Goal: Communication & Community: Share content

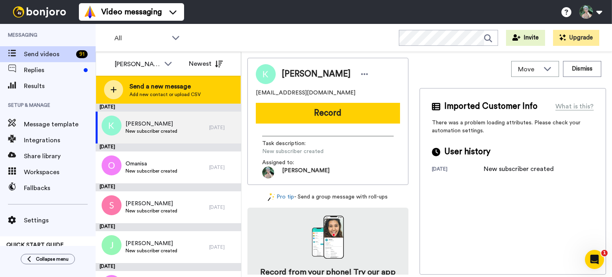
click at [160, 86] on span "Send a new message" at bounding box center [164, 87] width 71 height 10
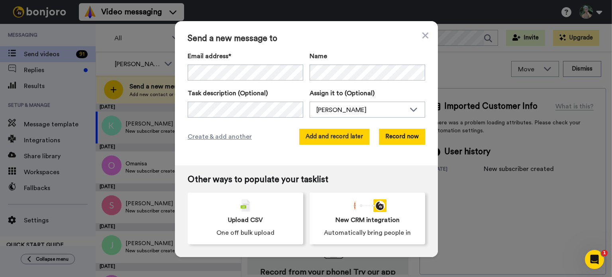
click at [328, 139] on button "Add and record later" at bounding box center [334, 137] width 70 height 16
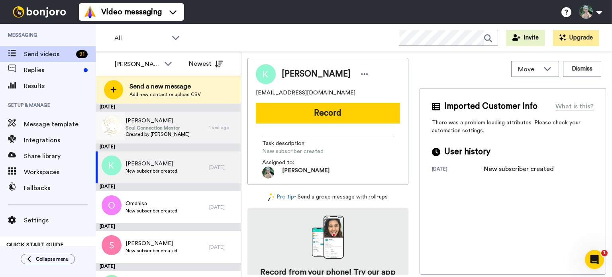
click at [135, 121] on span "[PERSON_NAME]" at bounding box center [157, 121] width 64 height 8
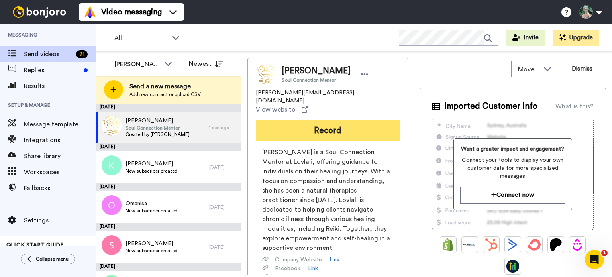
click at [330, 120] on button "Record" at bounding box center [328, 130] width 144 height 21
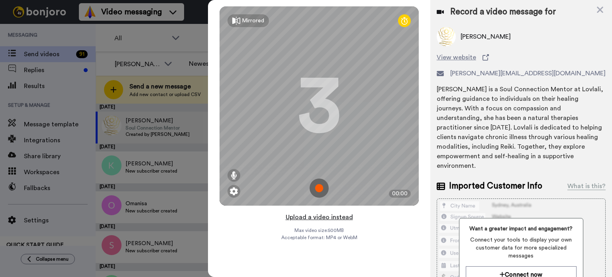
click at [328, 215] on button "Upload a video instead" at bounding box center [319, 217] width 72 height 10
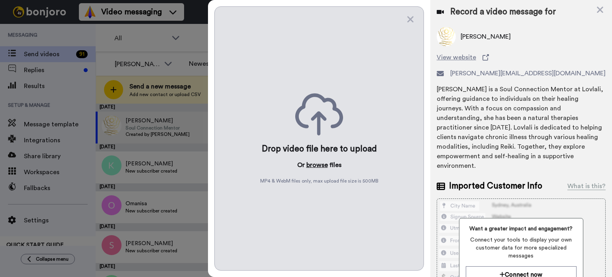
click at [315, 164] on button "browse" at bounding box center [317, 165] width 22 height 10
click at [569, 46] on div "Linda View website linda@lovlali.com Linda Emslie is a Soul Connection Mentor a…" at bounding box center [521, 98] width 169 height 143
click at [317, 165] on button "browse" at bounding box center [317, 165] width 22 height 10
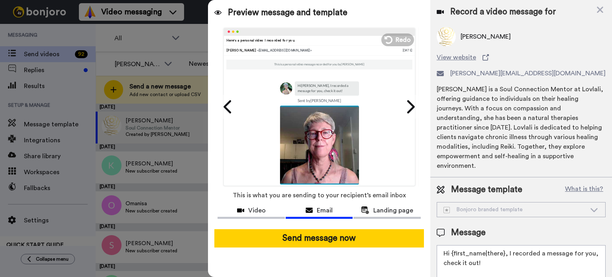
click at [589, 212] on icon at bounding box center [594, 210] width 10 height 8
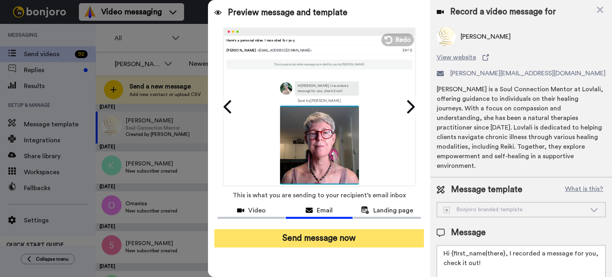
click at [354, 238] on button "Send message now" at bounding box center [319, 238] width 210 height 18
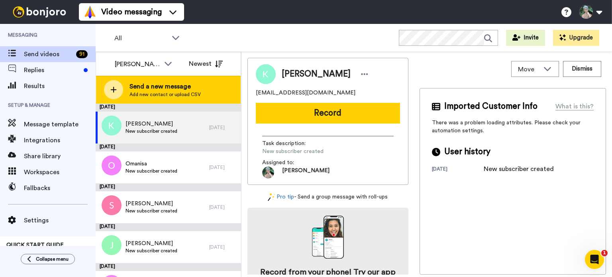
click at [155, 87] on span "Send a new message" at bounding box center [164, 87] width 71 height 10
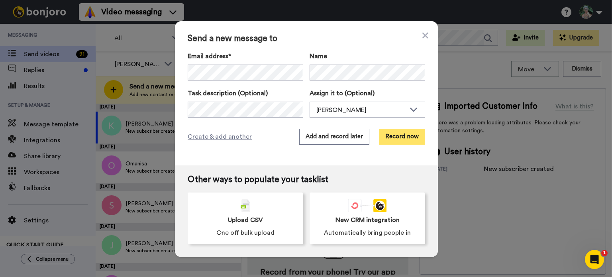
click at [389, 137] on button "Record now" at bounding box center [402, 137] width 46 height 16
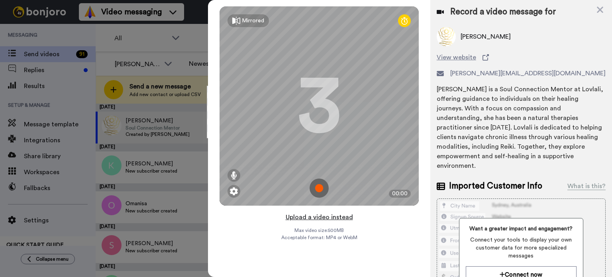
click at [314, 215] on button "Upload a video instead" at bounding box center [319, 217] width 72 height 10
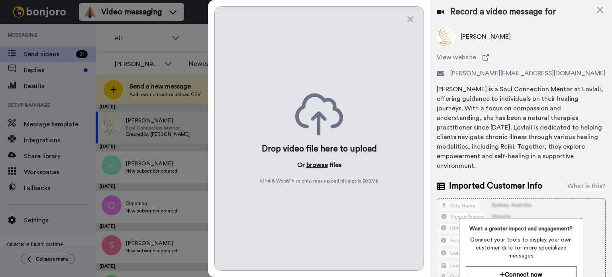
click at [315, 166] on button "browse" at bounding box center [317, 165] width 22 height 10
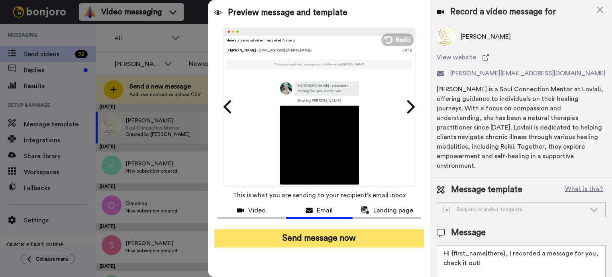
click at [343, 240] on button "Send message now" at bounding box center [319, 238] width 210 height 18
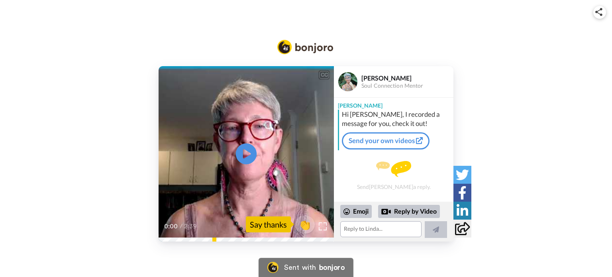
click at [251, 151] on icon at bounding box center [246, 153] width 21 height 21
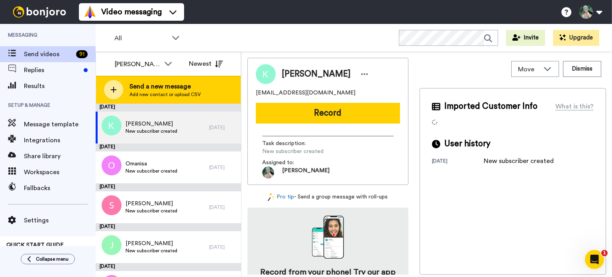
click at [146, 83] on span "Send a new message" at bounding box center [164, 87] width 71 height 10
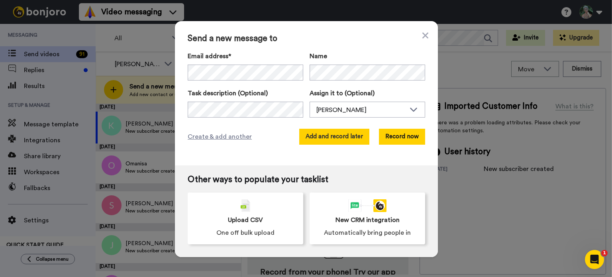
click at [304, 138] on button "Add and record later" at bounding box center [334, 137] width 70 height 16
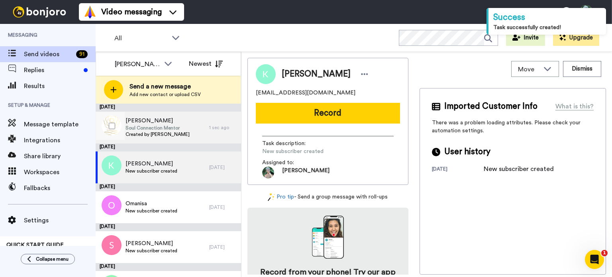
click at [172, 132] on span "Created by [PERSON_NAME]" at bounding box center [157, 134] width 64 height 6
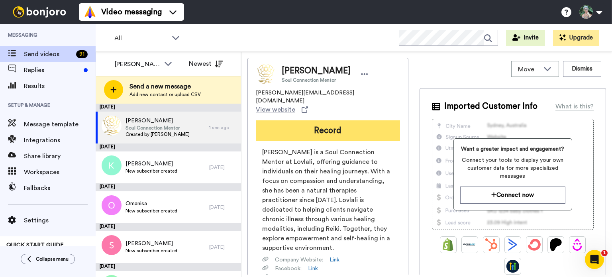
click at [328, 120] on button "Record" at bounding box center [328, 130] width 144 height 21
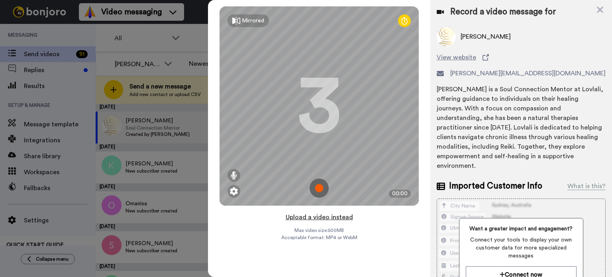
click at [317, 213] on button "Upload a video instead" at bounding box center [319, 217] width 72 height 10
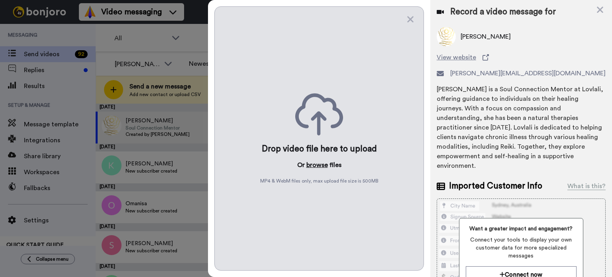
click at [321, 166] on button "browse" at bounding box center [317, 165] width 22 height 10
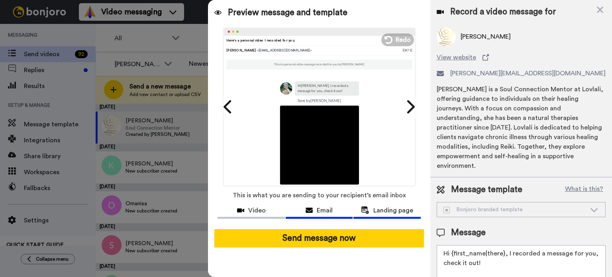
click at [386, 208] on span "Landing page" at bounding box center [393, 211] width 40 height 10
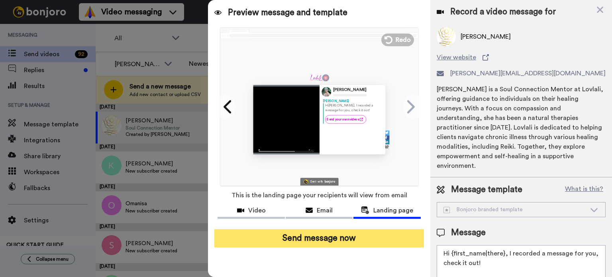
click at [307, 240] on button "Send message now" at bounding box center [319, 238] width 210 height 18
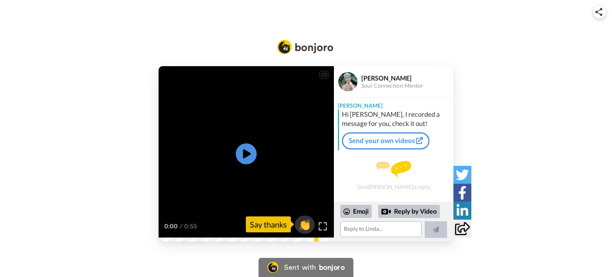
click at [244, 158] on icon at bounding box center [246, 153] width 21 height 21
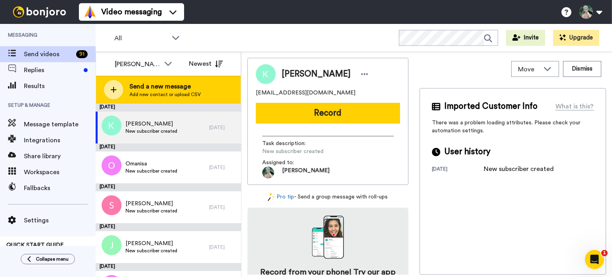
click at [172, 91] on span "Add new contact or upload CSV" at bounding box center [164, 94] width 71 height 6
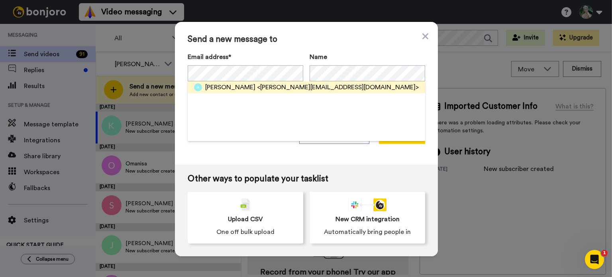
click at [282, 90] on span "<alison.thorsteinsen@gmail.com>" at bounding box center [338, 87] width 162 height 10
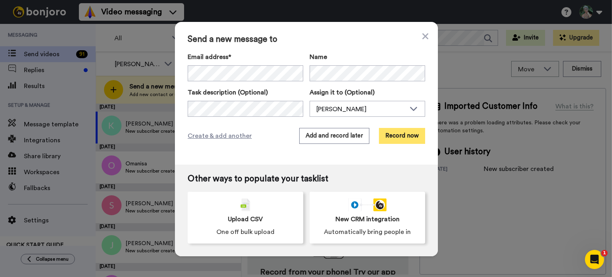
click at [400, 138] on button "Record now" at bounding box center [402, 136] width 46 height 16
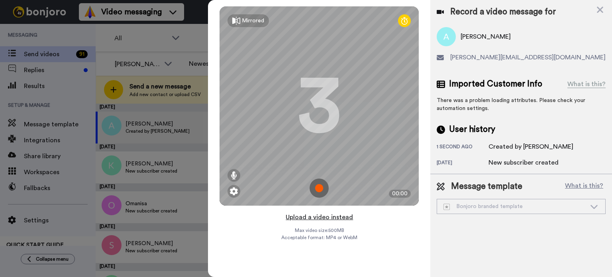
click at [307, 217] on button "Upload a video instead" at bounding box center [319, 217] width 72 height 10
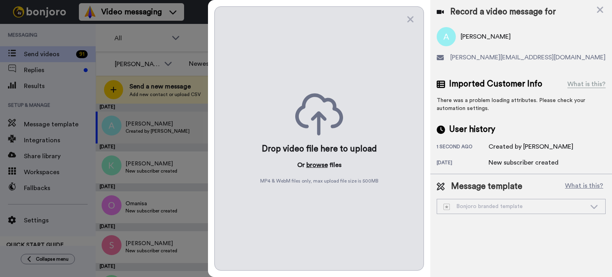
click at [318, 165] on button "browse" at bounding box center [317, 165] width 22 height 10
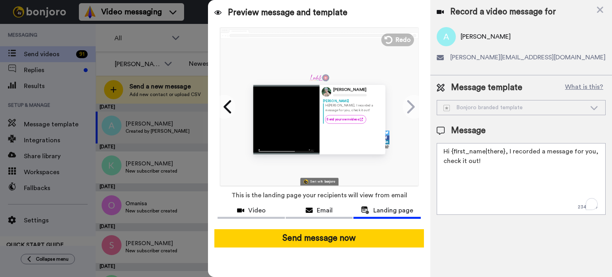
drag, startPoint x: 502, startPoint y: 152, endPoint x: 512, endPoint y: 179, distance: 28.7
click at [512, 179] on textarea "Hi {first_name|there}, I recorded a message for you, check it out!" at bounding box center [521, 179] width 169 height 72
paste textarea "I haven’t seen you for so long I made this video for you. When you’ve watched i…"
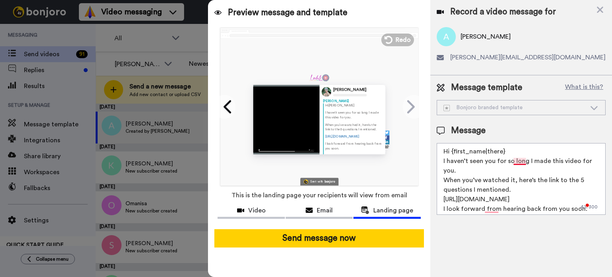
click at [526, 163] on textarea "Hi {first_name|there} I haven’t seen you for so long I made this video for you.…" at bounding box center [521, 179] width 169 height 72
click at [443, 161] on textarea "Hi {first_name|there} I haven’t seen you for so long, I made this video for you…" at bounding box center [521, 179] width 169 height 72
click at [528, 162] on textarea "Hi {first_name|there} I haven’t seen you for so long, I made this video for you…" at bounding box center [521, 179] width 169 height 72
click at [441, 161] on textarea "Hi {first_name|there} I haven’t seen you for so long; I made this video for you…" at bounding box center [521, 179] width 169 height 72
click at [564, 199] on textarea "Hi {first_name|there} I haven’t seen you for so long; I made this video for you…" at bounding box center [521, 179] width 169 height 72
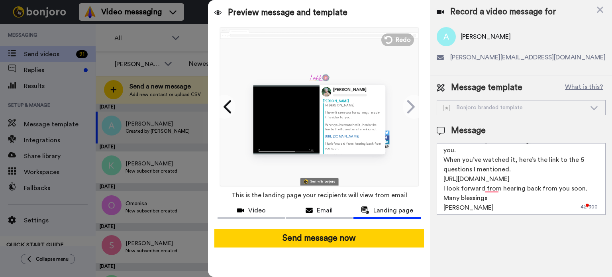
scroll to position [31, 0]
click at [499, 179] on textarea "Hi {first_name|there} I haven’t seen you for so long; I made this video for you…" at bounding box center [521, 179] width 169 height 72
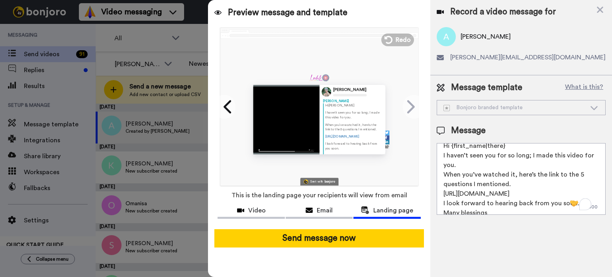
scroll to position [0, 0]
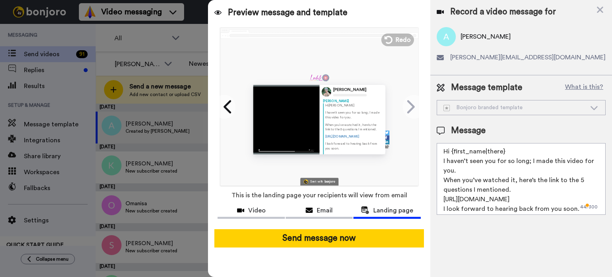
click at [518, 178] on textarea "Hi {first_name|there} I haven’t seen you for so long; I made this video for you…" at bounding box center [521, 179] width 169 height 72
drag, startPoint x: 572, startPoint y: 199, endPoint x: 442, endPoint y: 203, distance: 129.9
click at [442, 203] on textarea "Hi {first_name|there} I haven’t seen you for so long; I made this video for you…" at bounding box center [521, 179] width 169 height 72
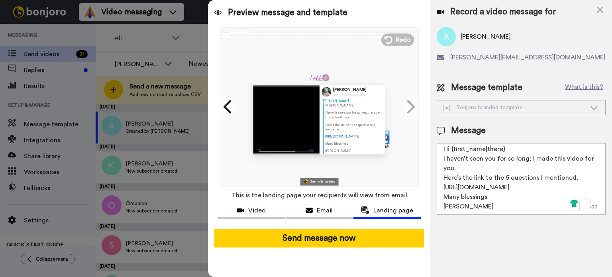
scroll to position [12, 0]
drag, startPoint x: 469, startPoint y: 208, endPoint x: 441, endPoint y: 196, distance: 30.3
click at [441, 196] on textarea "Hi {first_name|there} I haven’t seen you for so long; I made this video for you…" at bounding box center [521, 179] width 169 height 72
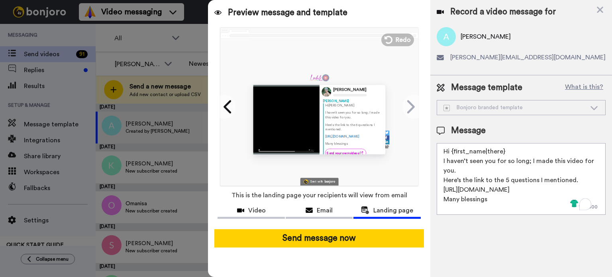
scroll to position [2, 0]
click at [473, 176] on textarea "Hi {first_name|there} I haven’t seen you for so long; I made this video for you…" at bounding box center [521, 179] width 169 height 72
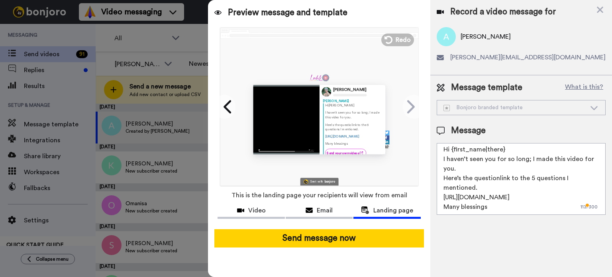
scroll to position [11, 0]
drag, startPoint x: 511, startPoint y: 168, endPoint x: 561, endPoint y: 165, distance: 49.9
click at [561, 165] on textarea "Hi {first_name|there} I haven’t seen you for so long; I made this video for you…" at bounding box center [521, 179] width 169 height 72
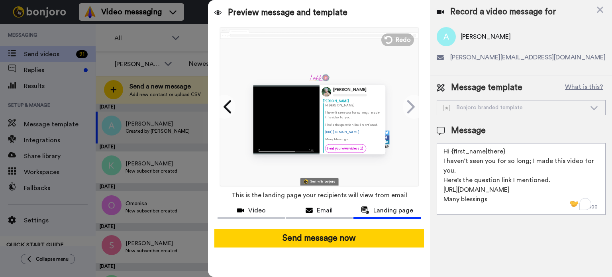
scroll to position [2, 0]
click at [500, 178] on textarea "Hi {first_name|there} I haven’t seen you for so long; I made this video for you…" at bounding box center [521, 179] width 169 height 72
type textarea "Hi {first_name|there} I haven’t seen you for so long; I made this video for you…"
click at [305, 210] on div "Email" at bounding box center [319, 211] width 67 height 10
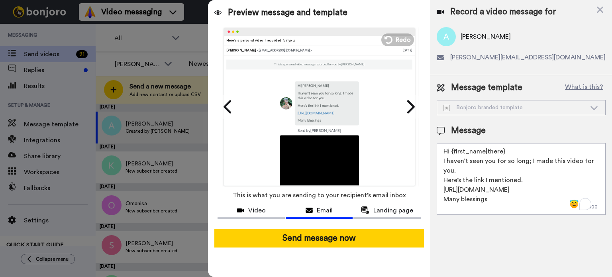
drag, startPoint x: 499, startPoint y: 197, endPoint x: 440, endPoint y: 158, distance: 70.7
click at [440, 158] on textarea "Hi {first_name|there} I haven’t seen you for so long; I made this video for you…" at bounding box center [521, 179] width 169 height 72
click at [498, 199] on textarea "Hi {first_name|there} I haven’t seen you for so long; I made this video for you…" at bounding box center [521, 179] width 169 height 72
click at [385, 211] on span "Landing page" at bounding box center [393, 211] width 40 height 10
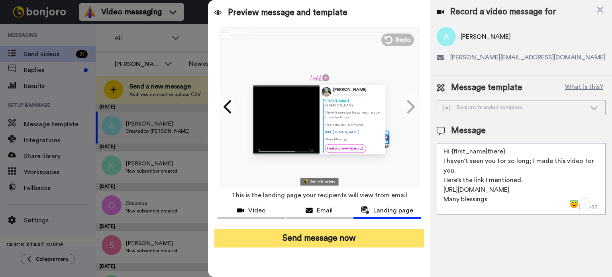
click at [325, 237] on button "Send message now" at bounding box center [319, 238] width 210 height 18
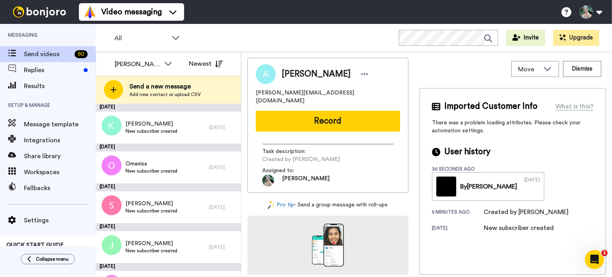
scroll to position [0, 0]
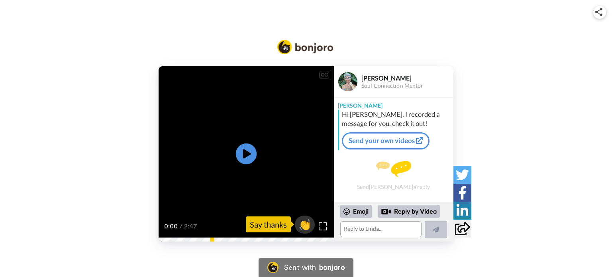
click at [239, 157] on icon at bounding box center [246, 153] width 21 height 21
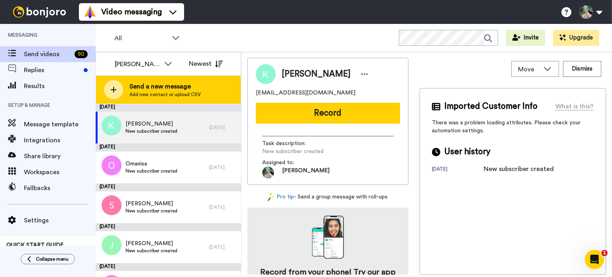
click at [148, 90] on span "Send a new message" at bounding box center [164, 87] width 71 height 10
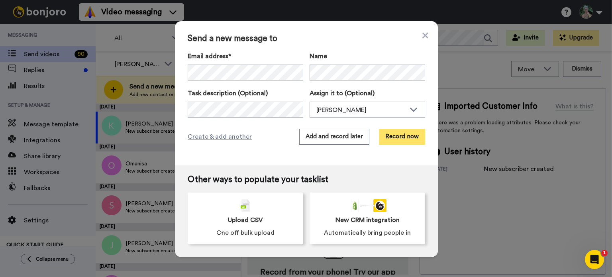
click at [404, 135] on button "Record now" at bounding box center [402, 137] width 46 height 16
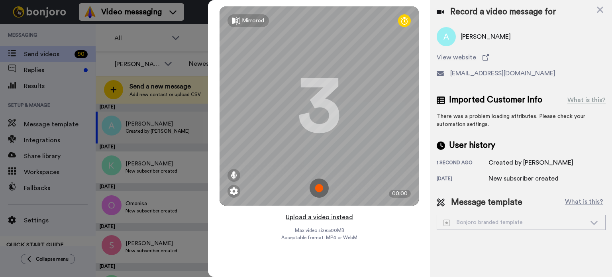
click at [309, 219] on button "Upload a video instead" at bounding box center [319, 217] width 72 height 10
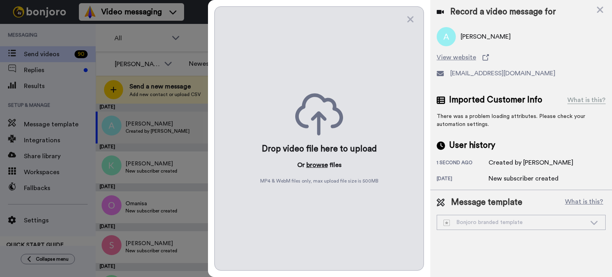
click at [311, 165] on button "browse" at bounding box center [317, 165] width 22 height 10
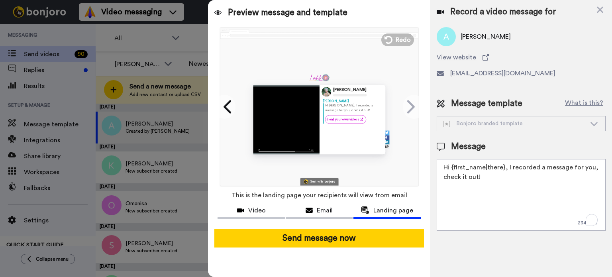
drag, startPoint x: 507, startPoint y: 170, endPoint x: 517, endPoint y: 193, distance: 24.4
click at [517, 193] on textarea "Hi {first_name|there}, I recorded a message for you, check it out!" at bounding box center [521, 195] width 169 height 72
paste textarea "I haven’t seen you for so long; I made this video for you. Here’s the link I me…"
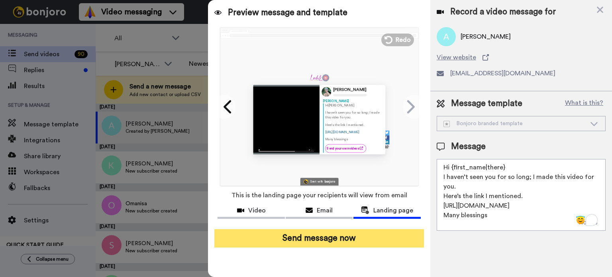
type textarea "Hi {first_name|there} I haven’t seen you for so long; I made this video for you…"
click at [326, 242] on button "Send message now" at bounding box center [319, 238] width 210 height 18
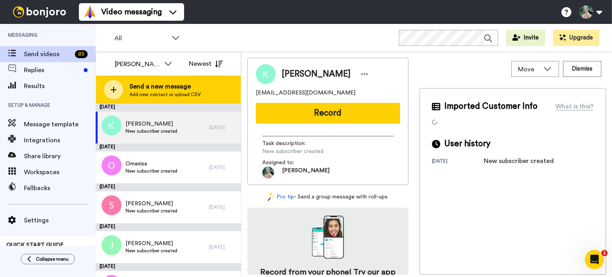
click at [174, 90] on span "Send a new message" at bounding box center [164, 87] width 71 height 10
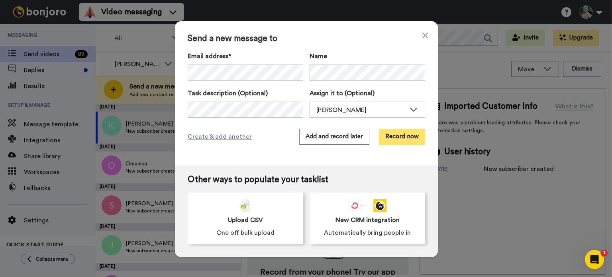
click at [391, 138] on button "Record now" at bounding box center [402, 137] width 46 height 16
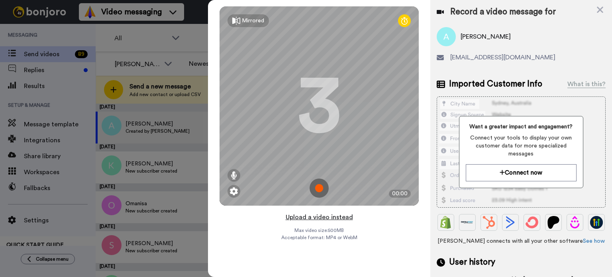
click at [308, 217] on button "Upload a video instead" at bounding box center [319, 217] width 72 height 10
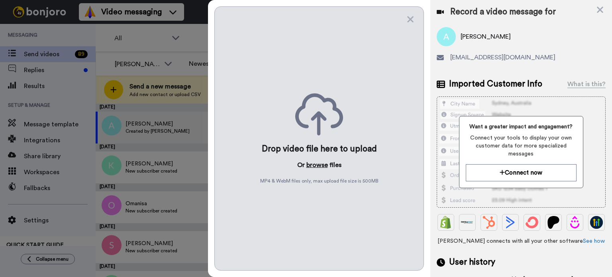
click at [318, 166] on button "browse" at bounding box center [317, 165] width 22 height 10
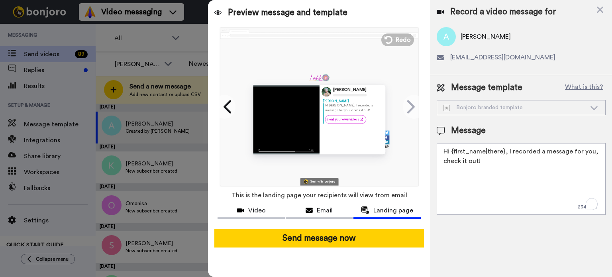
drag, startPoint x: 502, startPoint y: 153, endPoint x: 504, endPoint y: 168, distance: 15.7
click at [504, 168] on textarea "Hi {first_name|there}, I recorded a message for you, check it out!" at bounding box center [521, 179] width 169 height 72
paste textarea "I haven’t seen you for so long; I made this video for you. Here’s the link I me…"
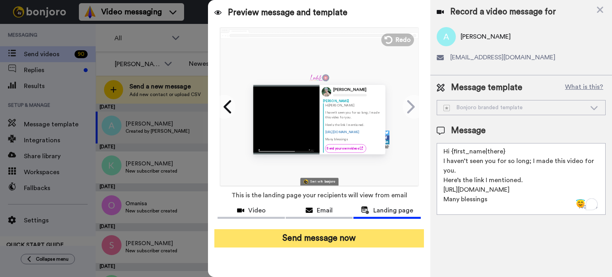
type textarea "Hi {first_name|there} I haven’t seen you for so long; I made this video for you…"
click at [354, 240] on button "Send message now" at bounding box center [319, 238] width 210 height 18
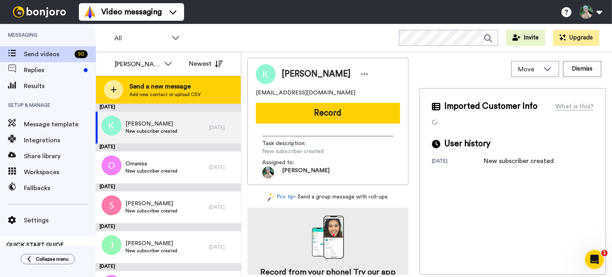
click at [137, 86] on span "Send a new message" at bounding box center [164, 87] width 71 height 10
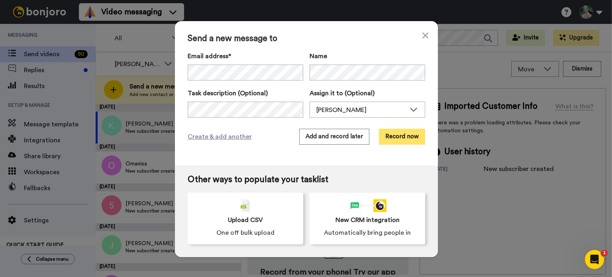
click at [396, 133] on button "Record now" at bounding box center [402, 137] width 46 height 16
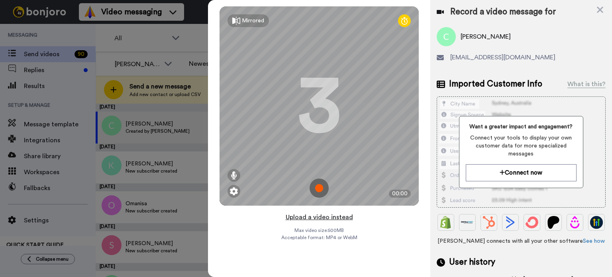
click at [304, 217] on button "Upload a video instead" at bounding box center [319, 217] width 72 height 10
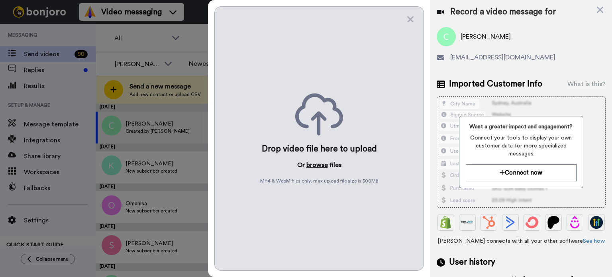
click at [311, 163] on button "browse" at bounding box center [317, 165] width 22 height 10
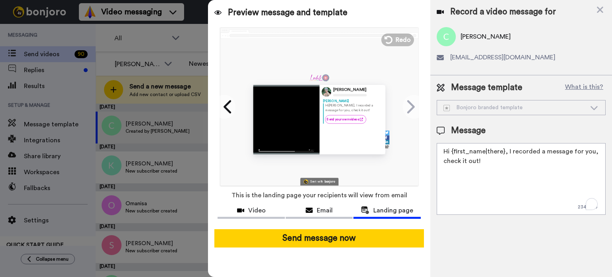
drag, startPoint x: 503, startPoint y: 151, endPoint x: 512, endPoint y: 170, distance: 20.7
click at [512, 170] on textarea "Hi {first_name|there}, I recorded a message for you, check it out!" at bounding box center [521, 179] width 169 height 72
paste textarea "I haven’t seen you for so long; I made this video for you. Here’s the link I me…"
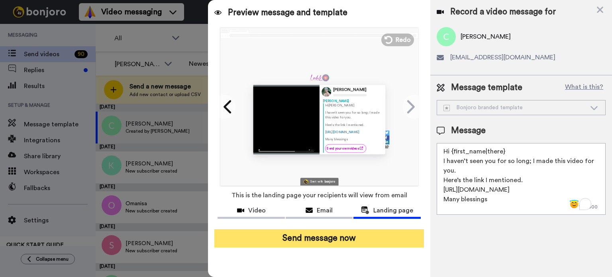
type textarea "Hi {first_name|there} I haven’t seen you for so long; I made this video for you…"
click at [337, 239] on button "Send message now" at bounding box center [319, 238] width 210 height 18
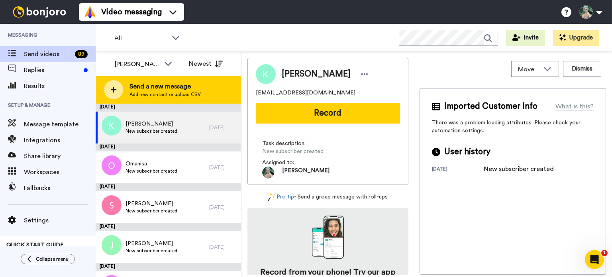
click at [153, 90] on span "Send a new message" at bounding box center [164, 87] width 71 height 10
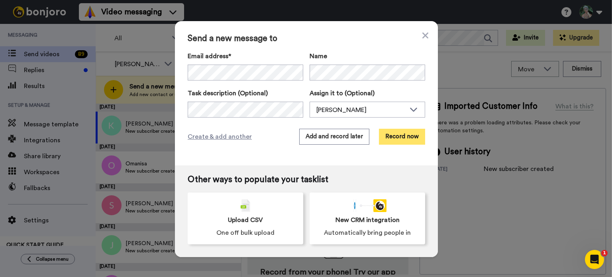
click at [394, 135] on button "Record now" at bounding box center [402, 137] width 46 height 16
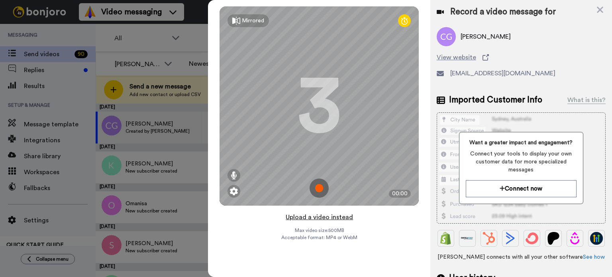
click at [316, 217] on button "Upload a video instead" at bounding box center [319, 217] width 72 height 10
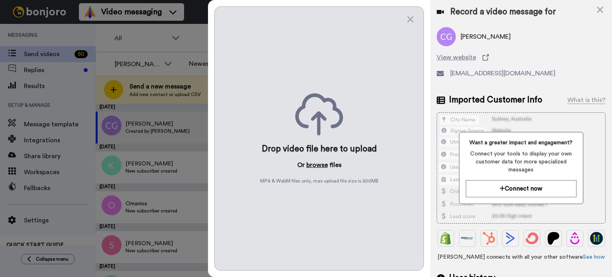
click at [317, 164] on button "browse" at bounding box center [317, 165] width 22 height 10
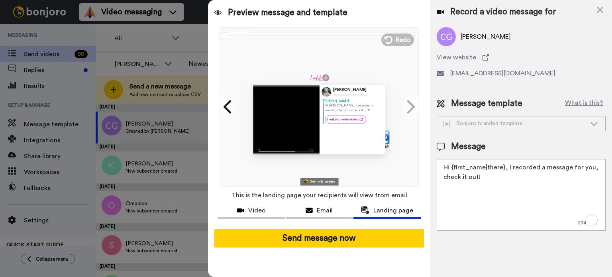
drag, startPoint x: 503, startPoint y: 168, endPoint x: 509, endPoint y: 189, distance: 21.9
click at [509, 189] on textarea "Hi {first_name|there}, I recorded a message for you, check it out!" at bounding box center [521, 195] width 169 height 72
paste textarea "I haven’t seen you for so long; I made this video for you. Here’s the link I me…"
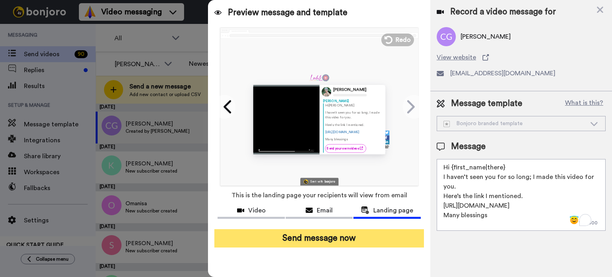
type textarea "Hi {first_name|there} I haven’t seen you for so long; I made this video for you…"
click at [342, 239] on button "Send message now" at bounding box center [319, 238] width 210 height 18
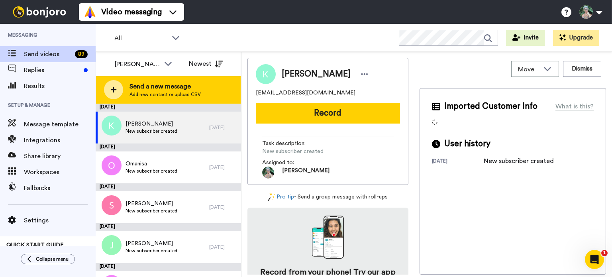
click at [161, 91] on span "Add new contact or upload CSV" at bounding box center [164, 94] width 71 height 6
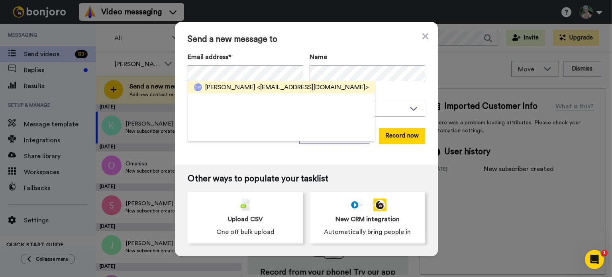
click at [241, 86] on span "[PERSON_NAME]" at bounding box center [230, 87] width 50 height 10
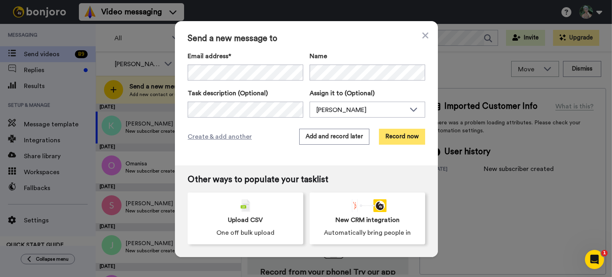
click at [402, 137] on button "Record now" at bounding box center [402, 137] width 46 height 16
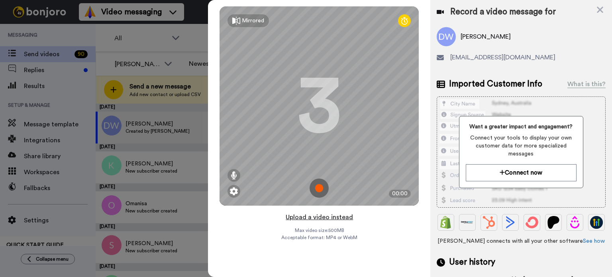
click at [310, 218] on button "Upload a video instead" at bounding box center [319, 217] width 72 height 10
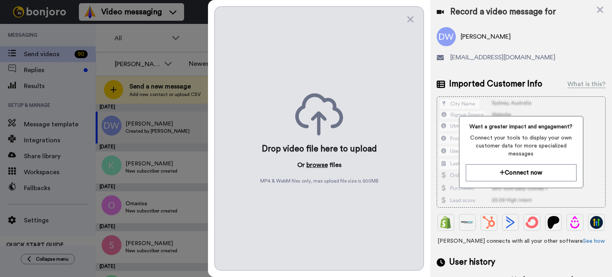
click at [315, 163] on button "browse" at bounding box center [317, 165] width 22 height 10
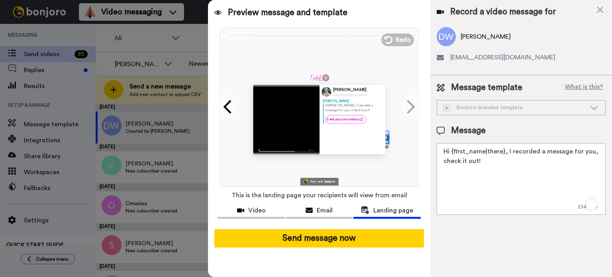
drag, startPoint x: 503, startPoint y: 150, endPoint x: 503, endPoint y: 165, distance: 15.2
click at [503, 165] on textarea "Hi {first_name|there}, I recorded a message for you, check it out!" at bounding box center [521, 179] width 169 height 72
paste textarea "I haven’t seen you for so long; I made this video for you. Here’s the link I me…"
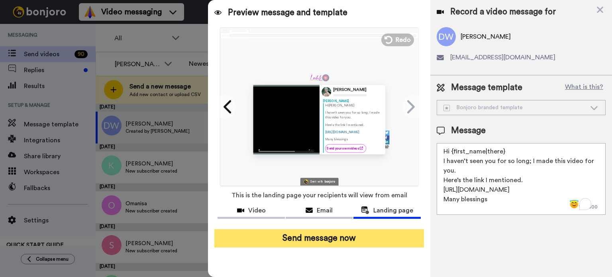
type textarea "Hi {first_name|there} I haven’t seen you for so long; I made this video for you…"
click at [372, 239] on button "Send message now" at bounding box center [319, 238] width 210 height 18
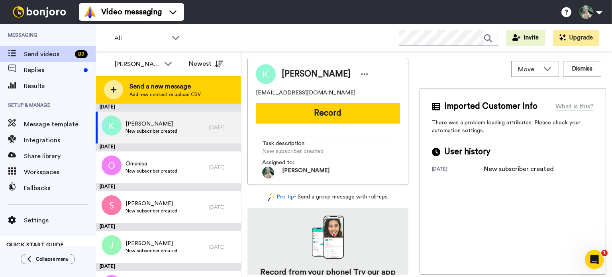
click at [167, 90] on span "Send a new message" at bounding box center [164, 87] width 71 height 10
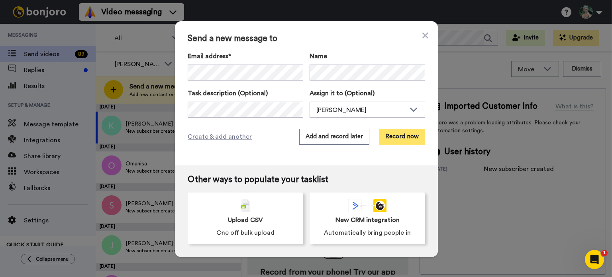
click at [398, 136] on button "Record now" at bounding box center [402, 137] width 46 height 16
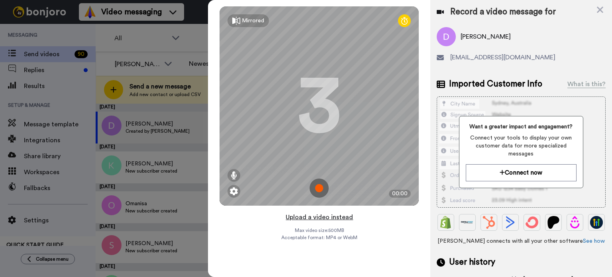
click at [320, 218] on button "Upload a video instead" at bounding box center [319, 217] width 72 height 10
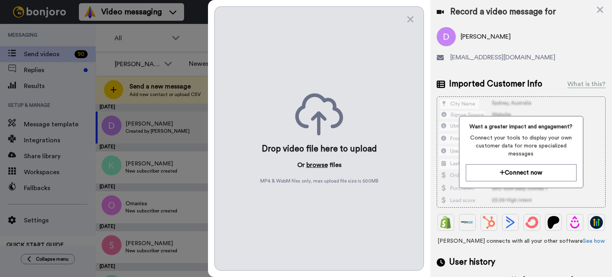
click at [321, 163] on button "browse" at bounding box center [317, 165] width 22 height 10
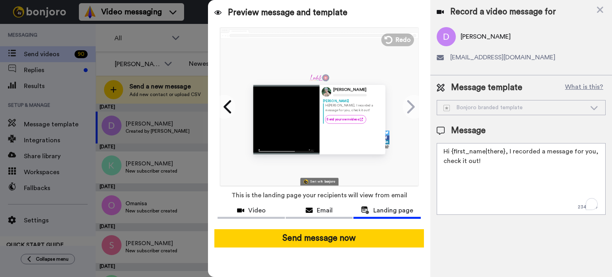
drag, startPoint x: 503, startPoint y: 151, endPoint x: 503, endPoint y: 170, distance: 19.9
click at [503, 170] on textarea "Hi {first_name|there}, I recorded a message for you, check it out!" at bounding box center [521, 179] width 169 height 72
paste textarea "I haven’t seen you for so long; I made this video for you. Here’s the link I me…"
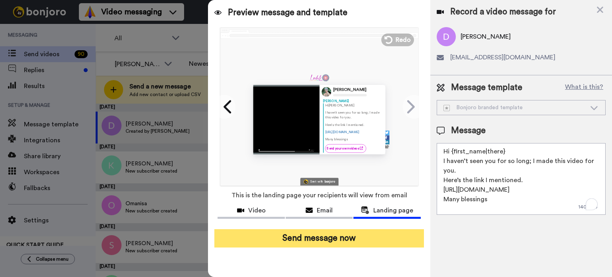
type textarea "Hi {first_name|there} I haven’t seen you for so long; I made this video for you…"
click at [336, 239] on button "Send message now" at bounding box center [319, 238] width 210 height 18
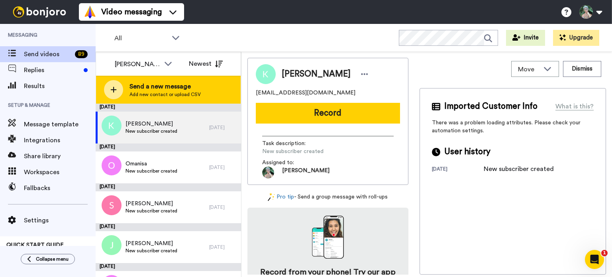
click at [163, 89] on span "Send a new message" at bounding box center [164, 87] width 71 height 10
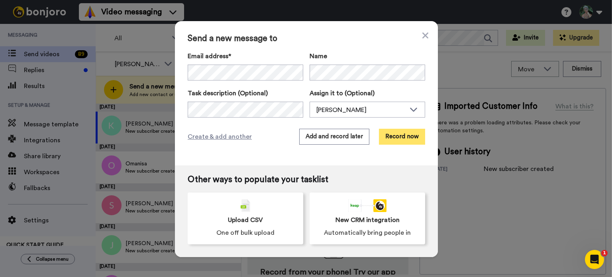
click at [397, 137] on button "Record now" at bounding box center [402, 137] width 46 height 16
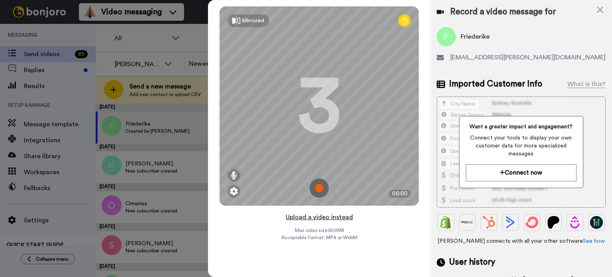
click at [325, 218] on button "Upload a video instead" at bounding box center [319, 217] width 72 height 10
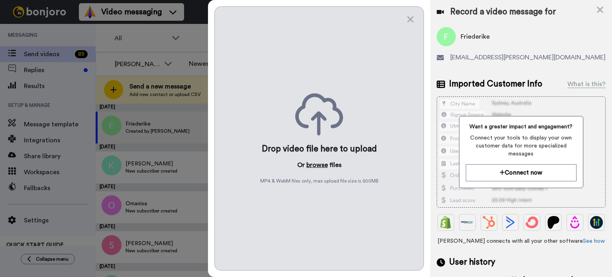
click at [314, 165] on button "browse" at bounding box center [317, 165] width 22 height 10
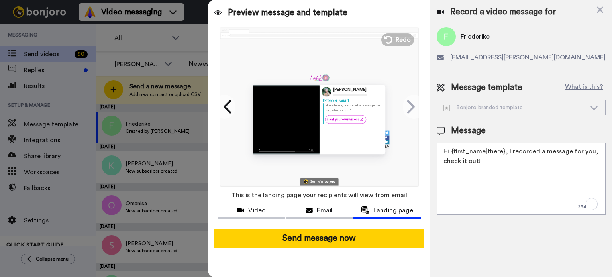
drag, startPoint x: 502, startPoint y: 151, endPoint x: 508, endPoint y: 177, distance: 26.6
click at [508, 177] on textarea "Hi {first_name|there}, I recorded a message for you, check it out!" at bounding box center [521, 179] width 169 height 72
paste textarea "I haven’t seen you for so long; I made this video for you. Here’s the link I me…"
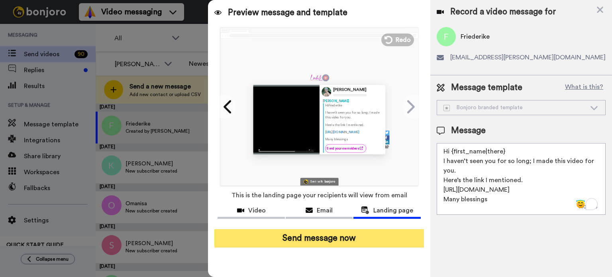
type textarea "Hi {first_name|there} I haven’t seen you for so long; I made this video for you…"
click at [306, 238] on button "Send message now" at bounding box center [319, 238] width 210 height 18
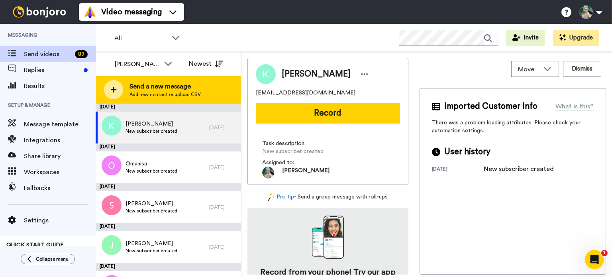
click at [173, 84] on span "Send a new message" at bounding box center [164, 87] width 71 height 10
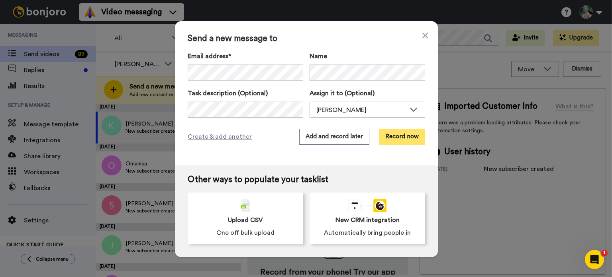
click at [409, 132] on button "Record now" at bounding box center [402, 137] width 46 height 16
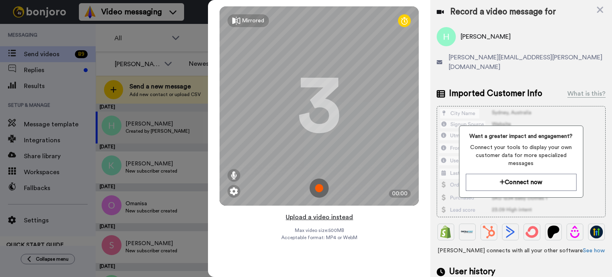
click at [317, 217] on button "Upload a video instead" at bounding box center [319, 217] width 72 height 10
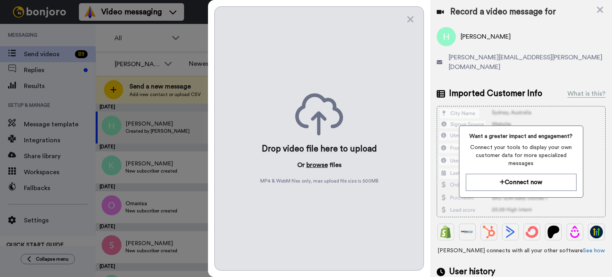
click at [316, 165] on button "browse" at bounding box center [317, 165] width 22 height 10
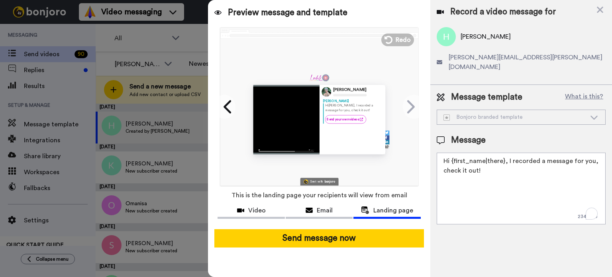
drag, startPoint x: 503, startPoint y: 152, endPoint x: 505, endPoint y: 172, distance: 20.4
click at [505, 172] on textarea "Hi {first_name|there}, I recorded a message for you, check it out!" at bounding box center [521, 189] width 169 height 72
paste textarea "I haven’t seen you for so long; I made this video for you. Here’s the link I me…"
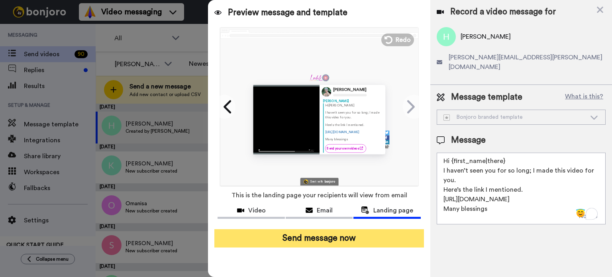
type textarea "Hi {first_name|there} I haven’t seen you for so long; I made this video for you…"
click at [355, 242] on button "Send message now" at bounding box center [319, 238] width 210 height 18
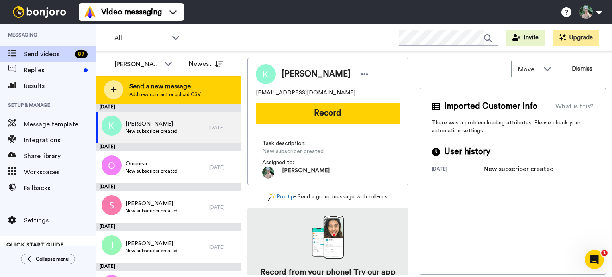
click at [174, 94] on span "Add new contact or upload CSV" at bounding box center [164, 94] width 71 height 6
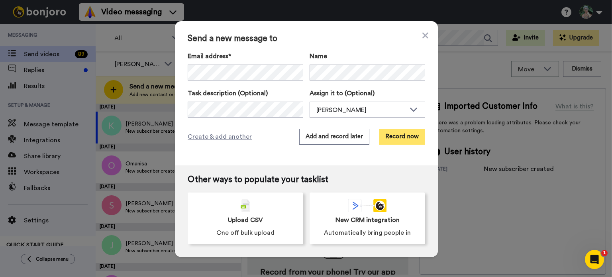
click at [392, 138] on button "Record now" at bounding box center [402, 137] width 46 height 16
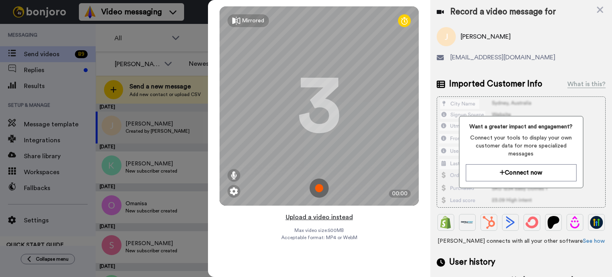
click at [302, 215] on button "Upload a video instead" at bounding box center [319, 217] width 72 height 10
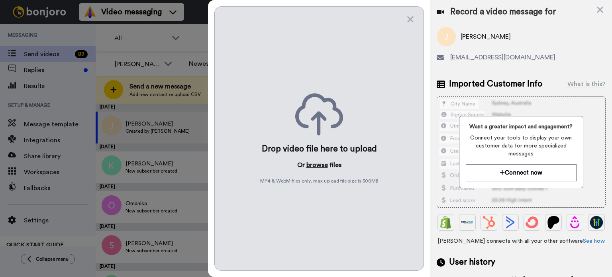
click at [319, 162] on button "browse" at bounding box center [317, 165] width 22 height 10
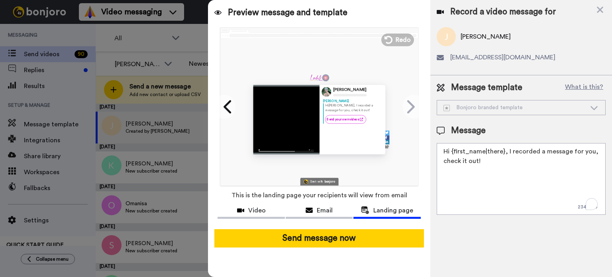
drag, startPoint x: 502, startPoint y: 150, endPoint x: 505, endPoint y: 179, distance: 29.2
click at [505, 179] on textarea "Hi {first_name|there}, I recorded a message for you, check it out!" at bounding box center [521, 179] width 169 height 72
paste textarea "I haven’t seen you for so long; I made this video for you. Here’s the link I me…"
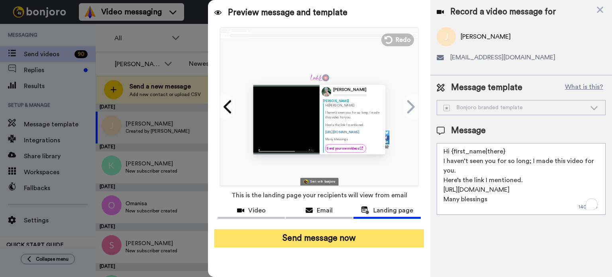
type textarea "Hi {first_name|there} I haven’t seen you for so long; I made this video for you…"
click at [333, 240] on button "Send message now" at bounding box center [319, 238] width 210 height 18
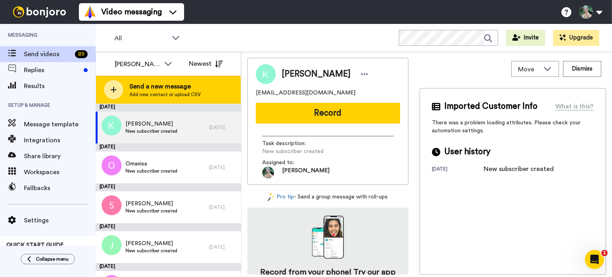
click at [161, 86] on span "Send a new message" at bounding box center [164, 87] width 71 height 10
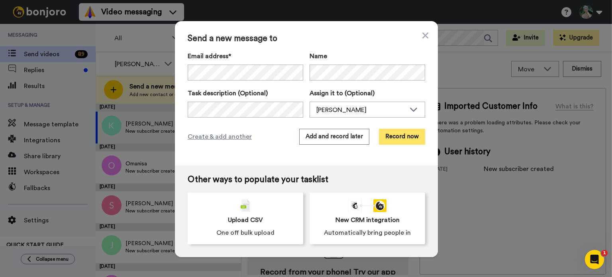
click at [400, 141] on button "Record now" at bounding box center [402, 137] width 46 height 16
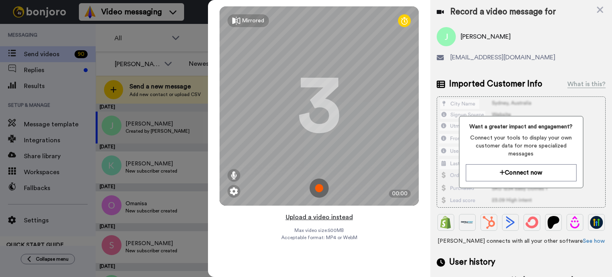
click at [305, 213] on button "Upload a video instead" at bounding box center [319, 217] width 72 height 10
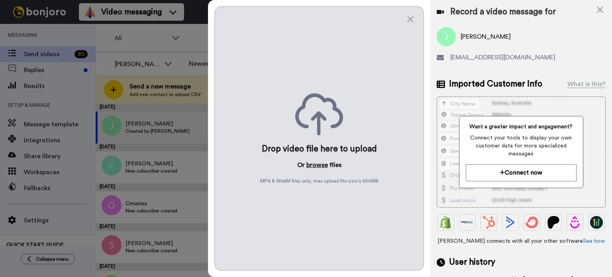
click at [319, 163] on button "browse" at bounding box center [317, 165] width 22 height 10
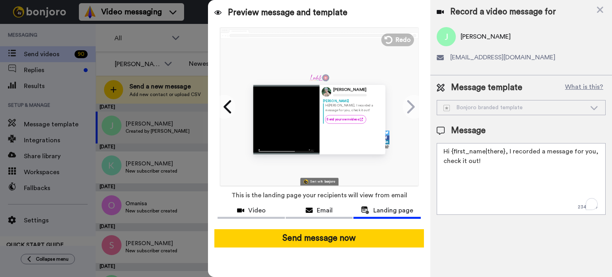
drag, startPoint x: 502, startPoint y: 153, endPoint x: 505, endPoint y: 173, distance: 21.0
click at [505, 173] on textarea "Hi {first_name|there}, I recorded a message for you, check it out!" at bounding box center [521, 179] width 169 height 72
paste textarea "I haven’t seen you for so long; I made this video for you. Here’s the link I me…"
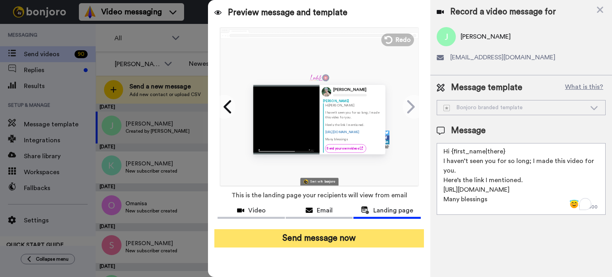
type textarea "Hi {first_name|there} I haven’t seen you for so long; I made this video for you…"
click at [300, 238] on button "Send message now" at bounding box center [319, 238] width 210 height 18
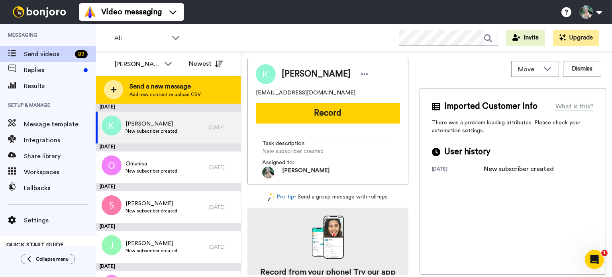
click at [194, 93] on span "Add new contact or upload CSV" at bounding box center [164, 94] width 71 height 6
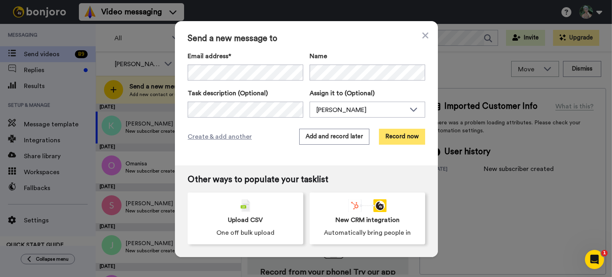
click at [410, 139] on button "Record now" at bounding box center [402, 137] width 46 height 16
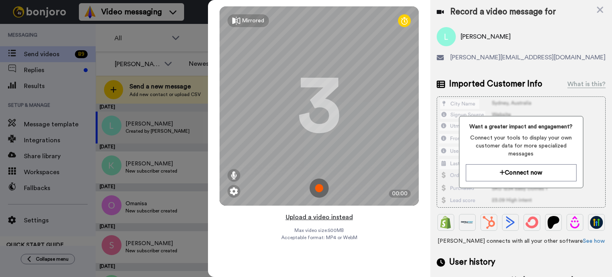
click at [329, 218] on button "Upload a video instead" at bounding box center [319, 217] width 72 height 10
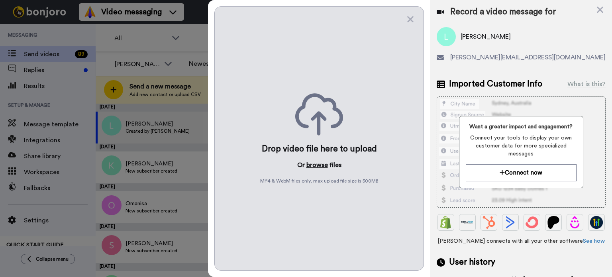
click at [314, 165] on button "browse" at bounding box center [317, 165] width 22 height 10
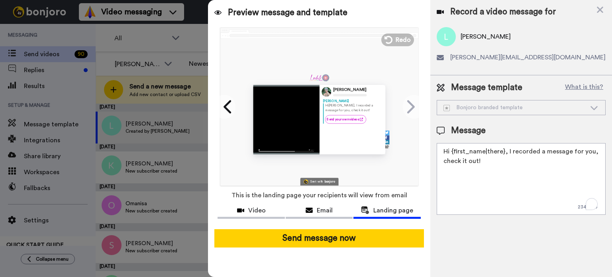
drag, startPoint x: 503, startPoint y: 153, endPoint x: 510, endPoint y: 173, distance: 21.5
click at [510, 173] on textarea "Hi {first_name|there}, I recorded a message for you, check it out!" at bounding box center [521, 179] width 169 height 72
click at [467, 166] on textarea "Hi {first_name|there}" at bounding box center [521, 179] width 169 height 72
click at [508, 149] on textarea "Hi {first_name|there}" at bounding box center [521, 179] width 169 height 72
paste textarea "I haven’t seen you for so long; I made this video for you. Here’s the link I me…"
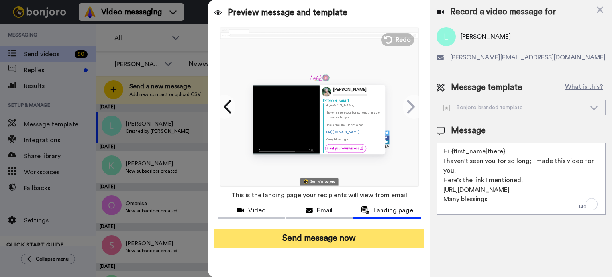
type textarea "Hi {first_name|there} I haven’t seen you for so long; I made this video for you…"
click at [341, 242] on button "Send message now" at bounding box center [319, 238] width 210 height 18
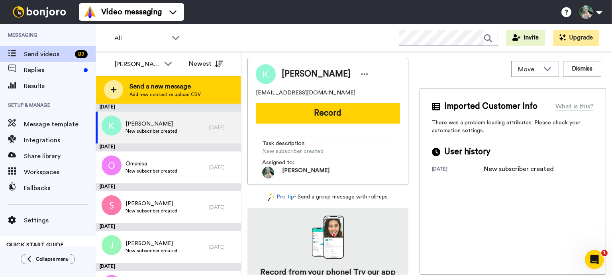
click at [163, 86] on span "Send a new message" at bounding box center [164, 87] width 71 height 10
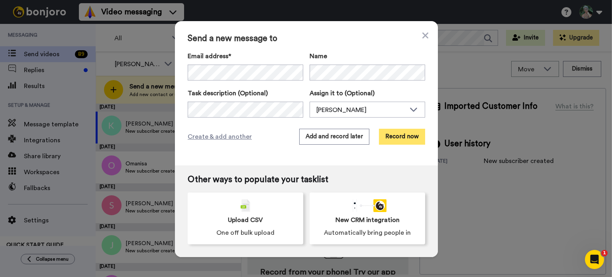
click at [399, 134] on button "Record now" at bounding box center [402, 137] width 46 height 16
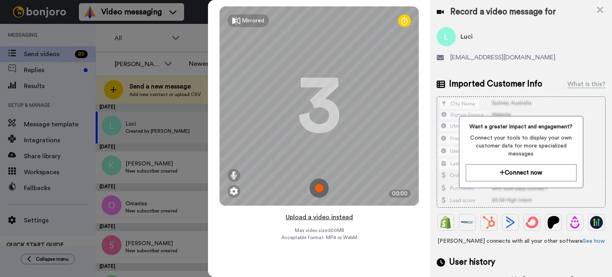
click at [318, 216] on button "Upload a video instead" at bounding box center [319, 217] width 72 height 10
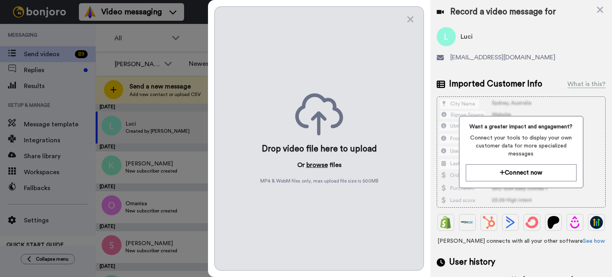
click at [319, 163] on button "browse" at bounding box center [317, 165] width 22 height 10
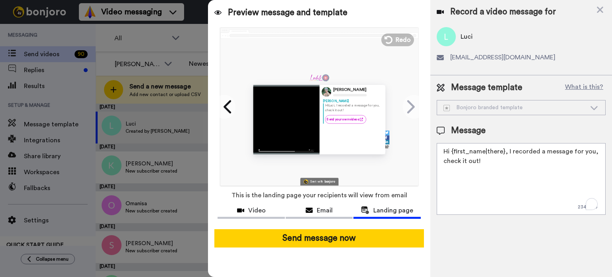
drag, startPoint x: 502, startPoint y: 151, endPoint x: 514, endPoint y: 176, distance: 27.8
click at [514, 176] on textarea "Hi {first_name|there}, I recorded a message for you, check it out!" at bounding box center [521, 179] width 169 height 72
paste textarea "I haven’t seen you for so long; I made this video for you. Here’s the link I me…"
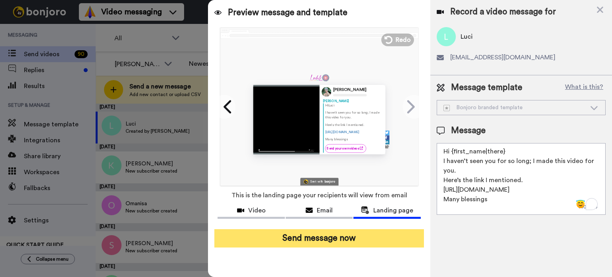
type textarea "Hi {first_name|there} I haven’t seen you for so long; I made this video for you…"
click at [338, 241] on button "Send message now" at bounding box center [319, 238] width 210 height 18
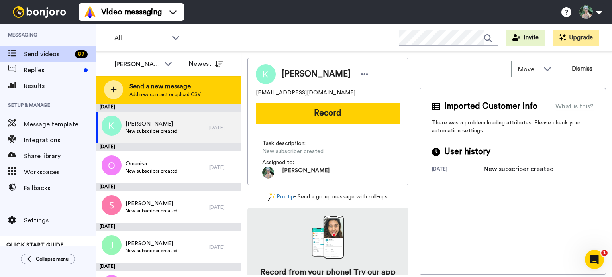
click at [154, 86] on span "Send a new message" at bounding box center [164, 87] width 71 height 10
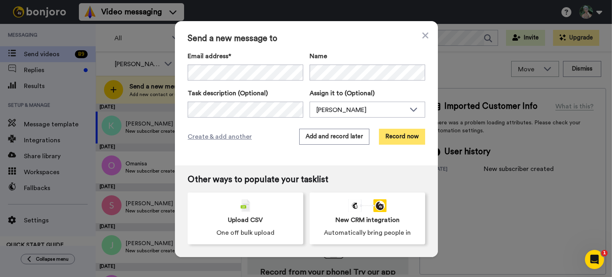
click at [412, 140] on button "Record now" at bounding box center [402, 137] width 46 height 16
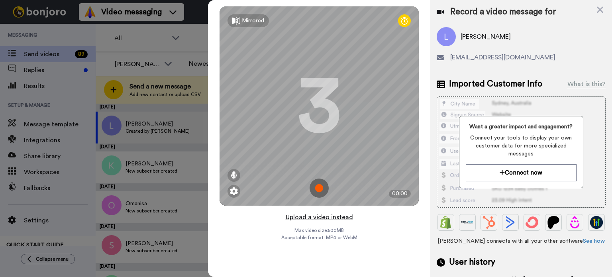
click at [329, 215] on button "Upload a video instead" at bounding box center [319, 217] width 72 height 10
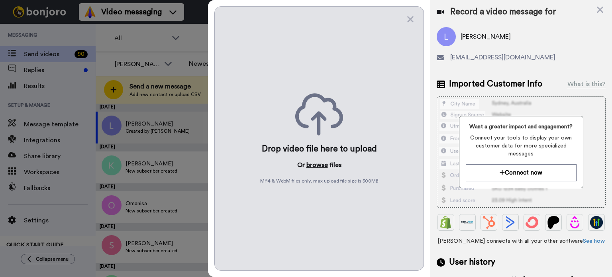
click at [323, 165] on button "browse" at bounding box center [317, 165] width 22 height 10
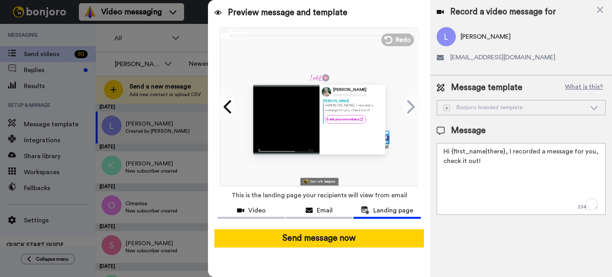
drag, startPoint x: 502, startPoint y: 152, endPoint x: 506, endPoint y: 179, distance: 27.0
click at [506, 179] on textarea "Hi {first_name|there}, I recorded a message for you, check it out!" at bounding box center [521, 179] width 169 height 72
click at [504, 150] on textarea "Hi {first_name|there}, I recorded a message for you, check it out!" at bounding box center [521, 179] width 169 height 72
drag, startPoint x: 503, startPoint y: 151, endPoint x: 511, endPoint y: 165, distance: 15.9
click at [511, 165] on textarea "Hi {first_name|there}, I recorded a message for you, check it out!" at bounding box center [521, 179] width 169 height 72
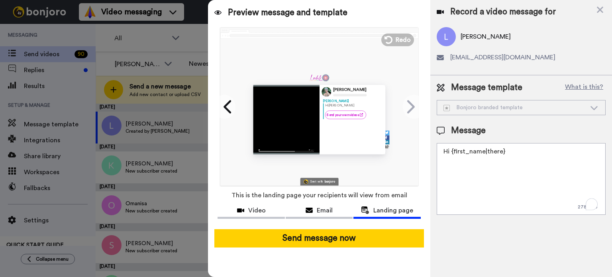
paste textarea "I haven’t seen you for so long; I made this video for you. Here’s the link I me…"
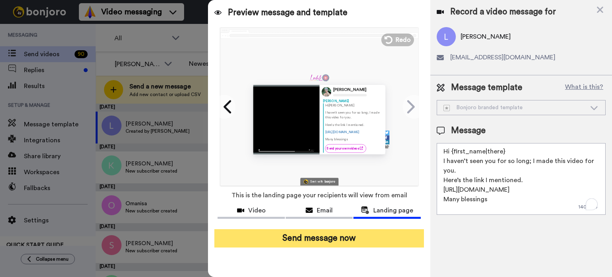
type textarea "Hi {first_name|there} I haven’t seen you for so long; I made this video for you…"
click at [384, 235] on button "Send message now" at bounding box center [319, 238] width 210 height 18
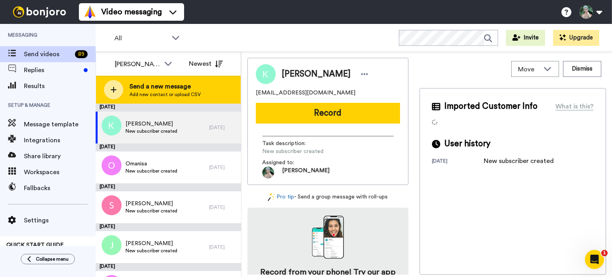
click at [173, 89] on span "Send a new message" at bounding box center [164, 87] width 71 height 10
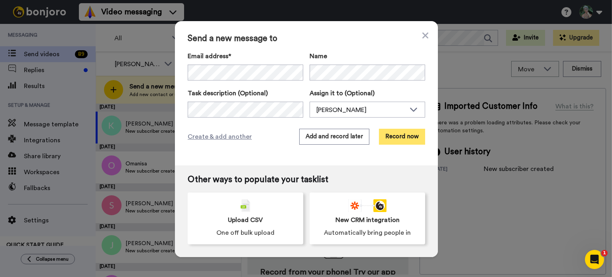
click at [406, 134] on button "Record now" at bounding box center [402, 137] width 46 height 16
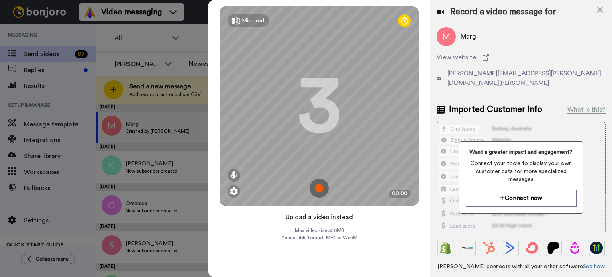
click at [313, 217] on button "Upload a video instead" at bounding box center [319, 217] width 72 height 10
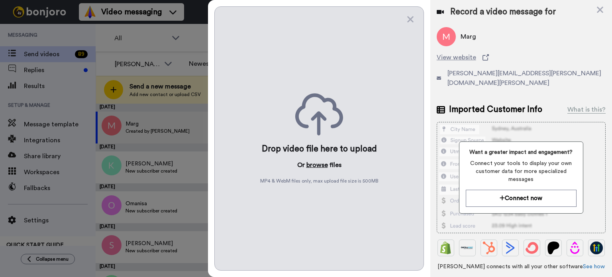
click at [315, 162] on button "browse" at bounding box center [317, 165] width 22 height 10
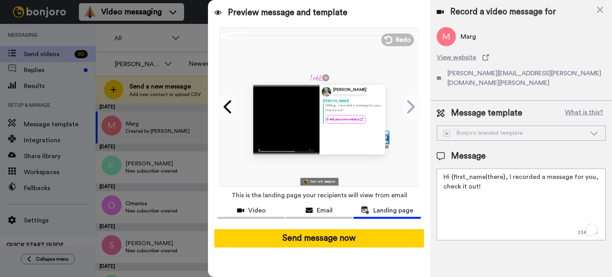
drag, startPoint x: 503, startPoint y: 166, endPoint x: 510, endPoint y: 183, distance: 17.9
click at [510, 183] on textarea "Hi {first_name|there}, I recorded a message for you, check it out!" at bounding box center [521, 204] width 169 height 72
paste textarea "I haven’t seen you for so long; I made this video for you. Here’s the link I me…"
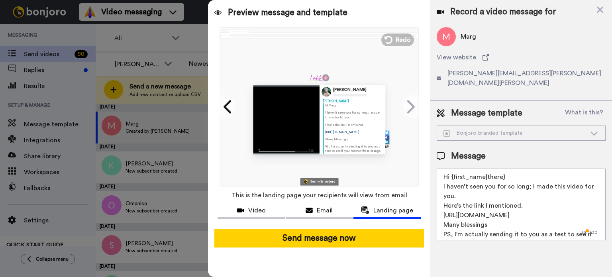
scroll to position [33, 0]
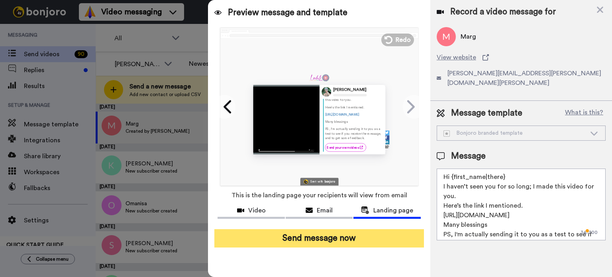
type textarea "Hi {first_name|there} I haven’t seen you for so long; I made this video for you…"
click at [322, 237] on button "Send message now" at bounding box center [319, 238] width 210 height 18
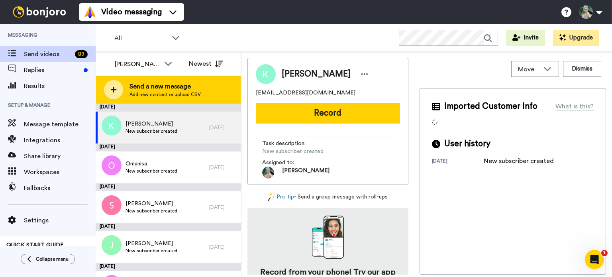
click at [157, 94] on span "Add new contact or upload CSV" at bounding box center [164, 94] width 71 height 6
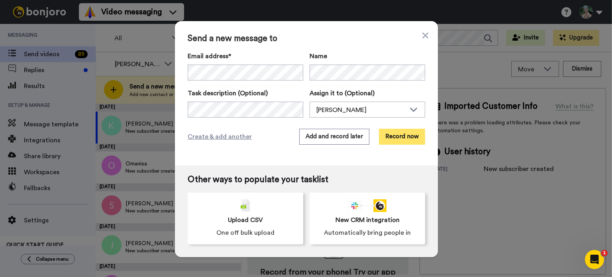
click at [406, 133] on button "Record now" at bounding box center [402, 137] width 46 height 16
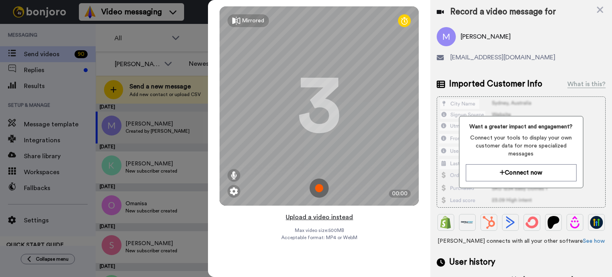
click at [306, 218] on button "Upload a video instead" at bounding box center [319, 217] width 72 height 10
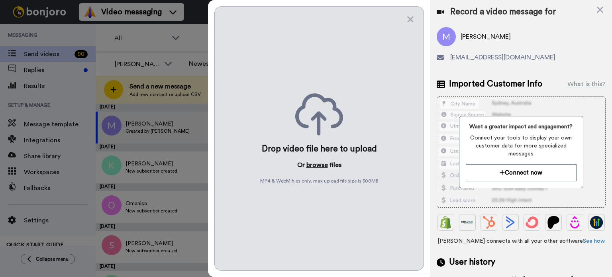
click at [317, 165] on button "browse" at bounding box center [317, 165] width 22 height 10
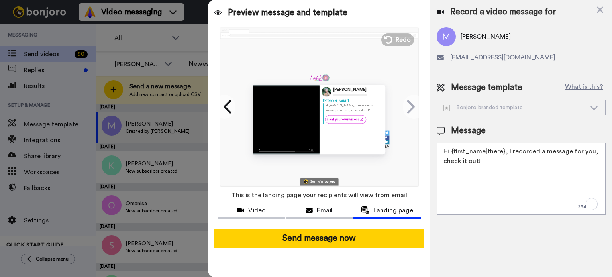
drag, startPoint x: 502, startPoint y: 152, endPoint x: 504, endPoint y: 175, distance: 23.6
click at [504, 175] on textarea "Hi {first_name|there}, I recorded a message for you, check it out!" at bounding box center [521, 179] width 169 height 72
paste textarea "I haven’t seen you for so long; I made this video for you. Here’s the link I me…"
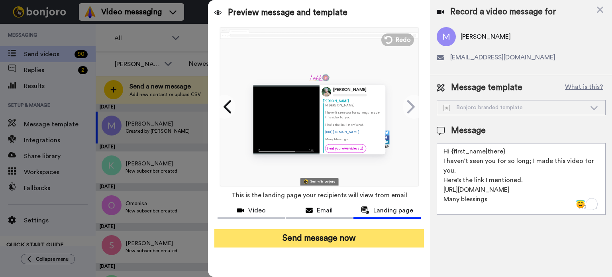
type textarea "Hi {first_name|there} I haven’t seen you for so long; I made this video for you…"
click at [323, 239] on button "Send message now" at bounding box center [319, 238] width 210 height 18
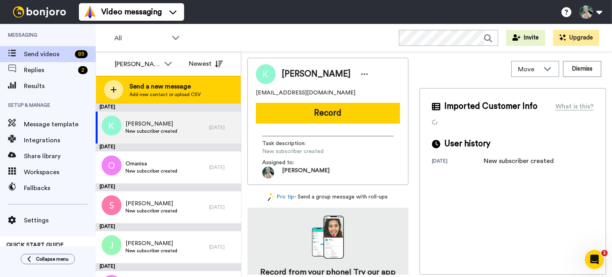
click at [159, 87] on span "Send a new message" at bounding box center [164, 87] width 71 height 10
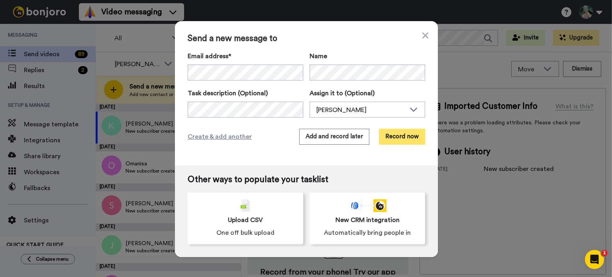
click at [409, 138] on button "Record now" at bounding box center [402, 137] width 46 height 16
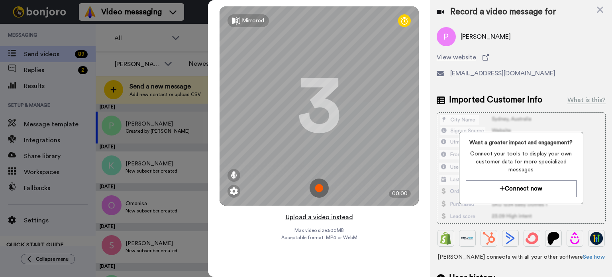
click at [317, 214] on button "Upload a video instead" at bounding box center [319, 217] width 72 height 10
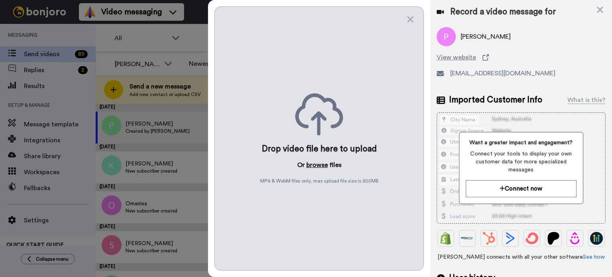
click at [318, 166] on button "browse" at bounding box center [317, 165] width 22 height 10
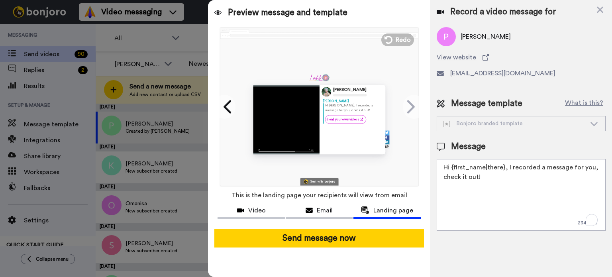
drag, startPoint x: 503, startPoint y: 167, endPoint x: 505, endPoint y: 176, distance: 9.3
click at [505, 176] on textarea "Hi {first_name|there}, I recorded a message for you, check it out!" at bounding box center [521, 195] width 169 height 72
paste textarea "I haven’t seen you for so long; I made this video for you. Here’s the link I me…"
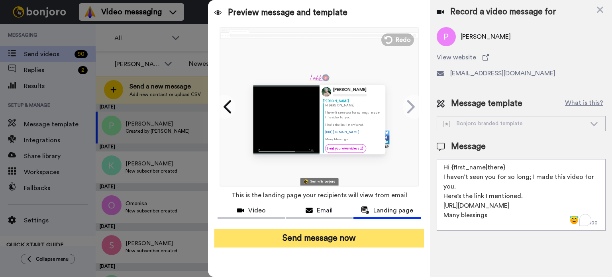
type textarea "Hi {first_name|there} I haven’t seen you for so long; I made this video for you…"
click at [368, 241] on button "Send message now" at bounding box center [319, 238] width 210 height 18
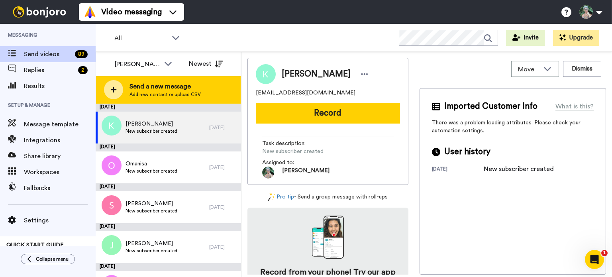
click at [163, 89] on span "Send a new message" at bounding box center [164, 87] width 71 height 10
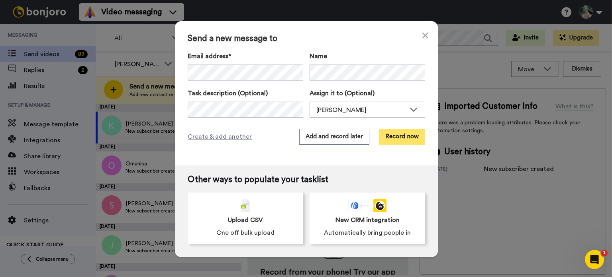
click at [402, 133] on button "Record now" at bounding box center [402, 137] width 46 height 16
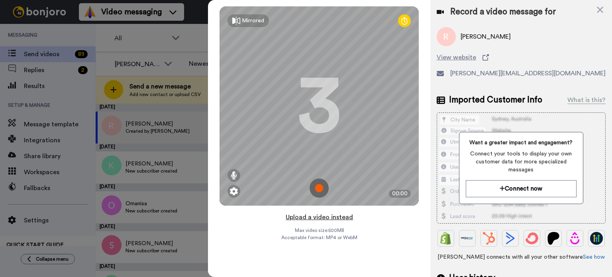
click at [312, 217] on button "Upload a video instead" at bounding box center [319, 217] width 72 height 10
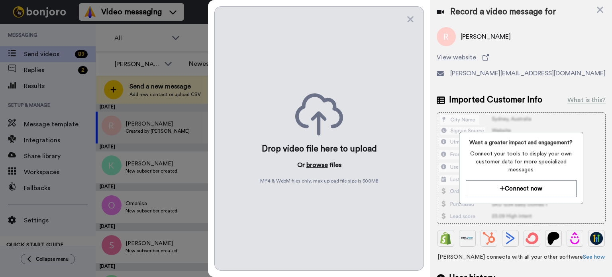
click at [315, 167] on button "browse" at bounding box center [317, 165] width 22 height 10
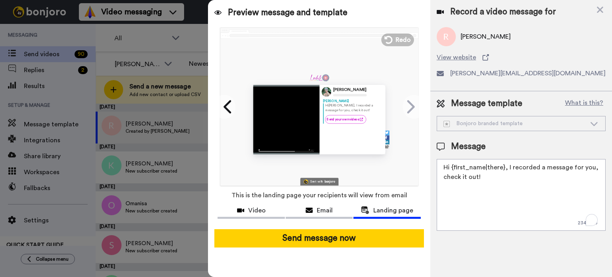
drag, startPoint x: 503, startPoint y: 168, endPoint x: 508, endPoint y: 189, distance: 21.0
click at [508, 189] on textarea "Hi {first_name|there}, I recorded a message for you, check it out!" at bounding box center [521, 195] width 169 height 72
paste textarea "I haven’t seen you for so long; I made this video for you. Here’s the link I me…"
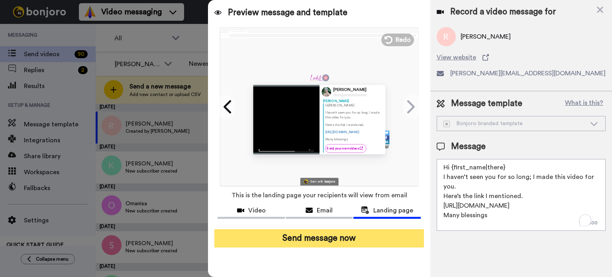
type textarea "Hi {first_name|there} I haven’t seen you for so long; I made this video for you…"
click at [313, 241] on button "Send message now" at bounding box center [319, 238] width 210 height 18
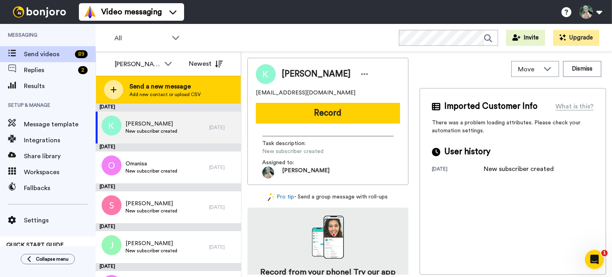
click at [157, 86] on span "Send a new message" at bounding box center [164, 87] width 71 height 10
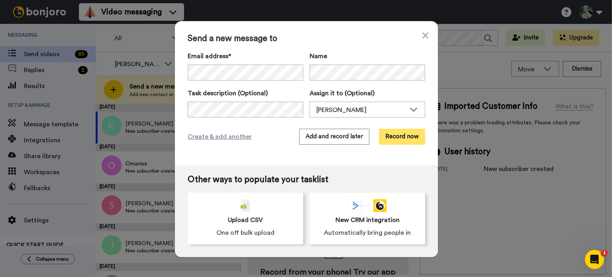
click at [400, 140] on button "Record now" at bounding box center [402, 137] width 46 height 16
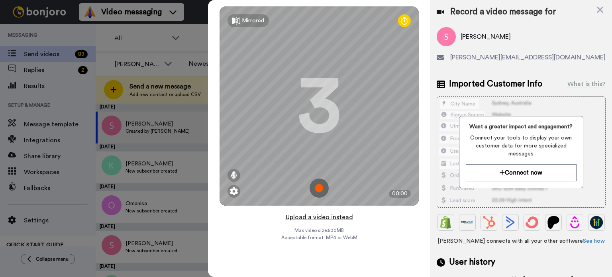
click at [322, 216] on button "Upload a video instead" at bounding box center [319, 217] width 72 height 10
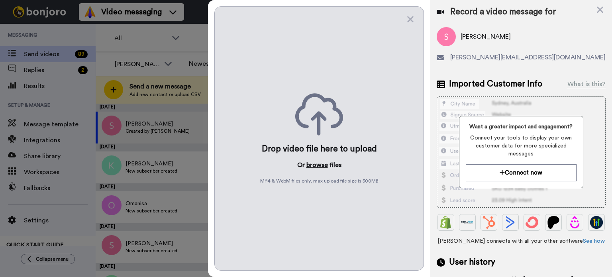
click at [315, 163] on button "browse" at bounding box center [317, 165] width 22 height 10
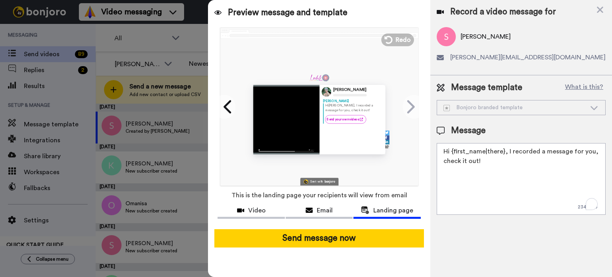
drag, startPoint x: 503, startPoint y: 151, endPoint x: 509, endPoint y: 167, distance: 17.4
click at [509, 167] on textarea "Hi {first_name|there}, I recorded a message for you, check it out!" at bounding box center [521, 179] width 169 height 72
paste textarea "I haven’t seen you for so long; I made this video for you. Here’s the link I me…"
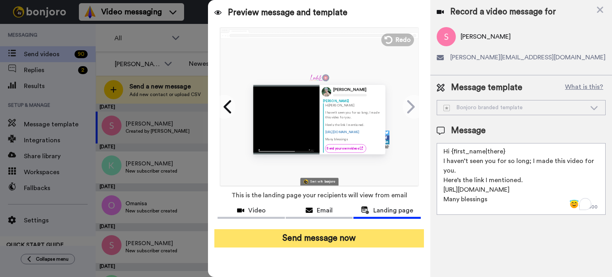
type textarea "Hi {first_name|there} I haven’t seen you for so long; I made this video for you…"
click at [318, 241] on button "Send message now" at bounding box center [319, 238] width 210 height 18
